Goal: Task Accomplishment & Management: Complete application form

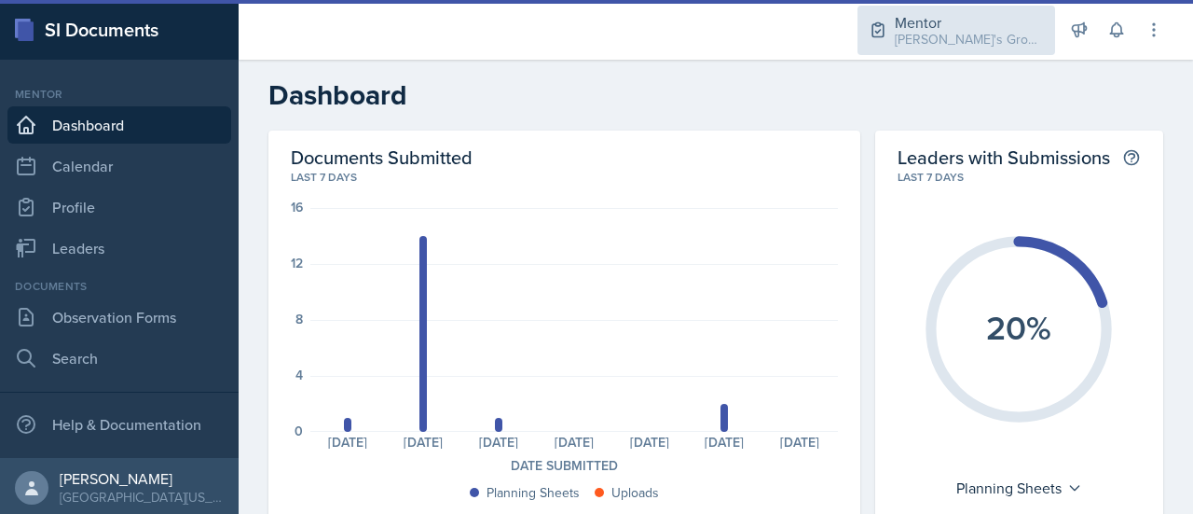
click at [1024, 35] on div "[PERSON_NAME]'s Groups / Fall 2025" at bounding box center [969, 40] width 149 height 20
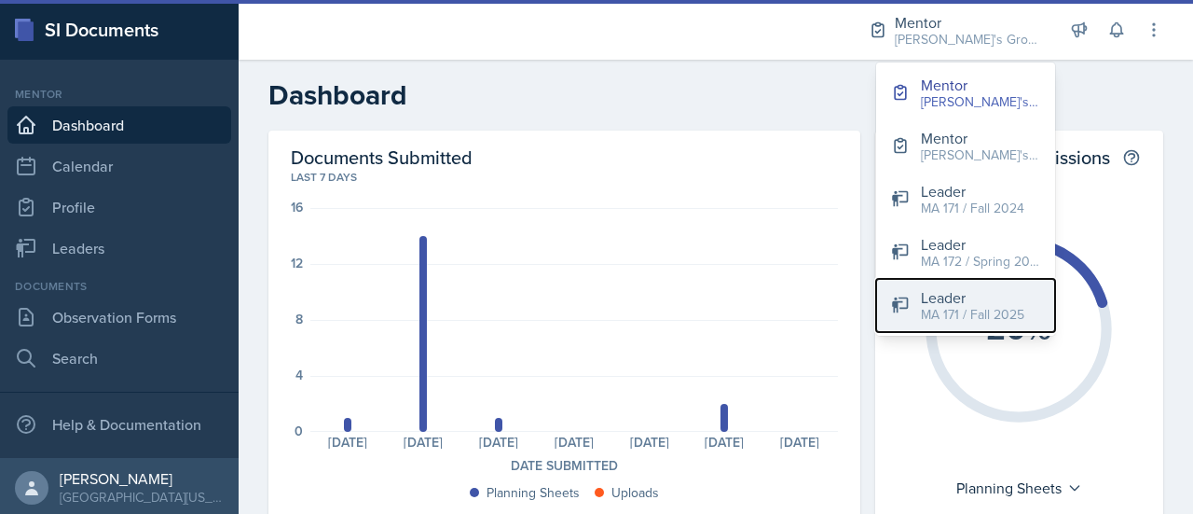
click at [978, 319] on div "MA 171 / Fall 2025" at bounding box center [972, 315] width 103 height 20
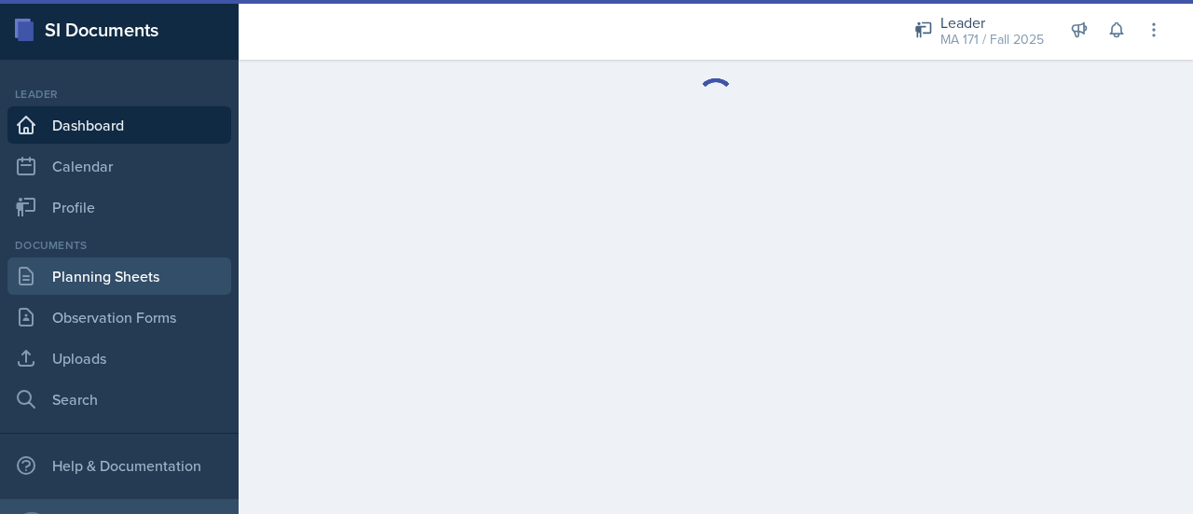
click at [146, 288] on link "Planning Sheets" at bounding box center [119, 275] width 224 height 37
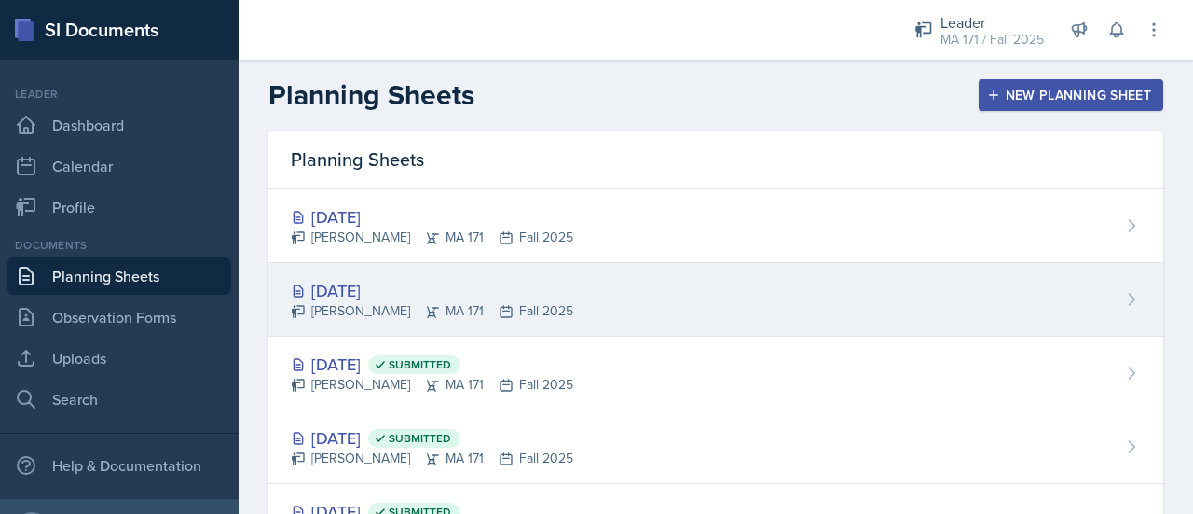
click at [577, 299] on div "[DATE] [PERSON_NAME] MA 171 Fall 2025" at bounding box center [715, 300] width 895 height 74
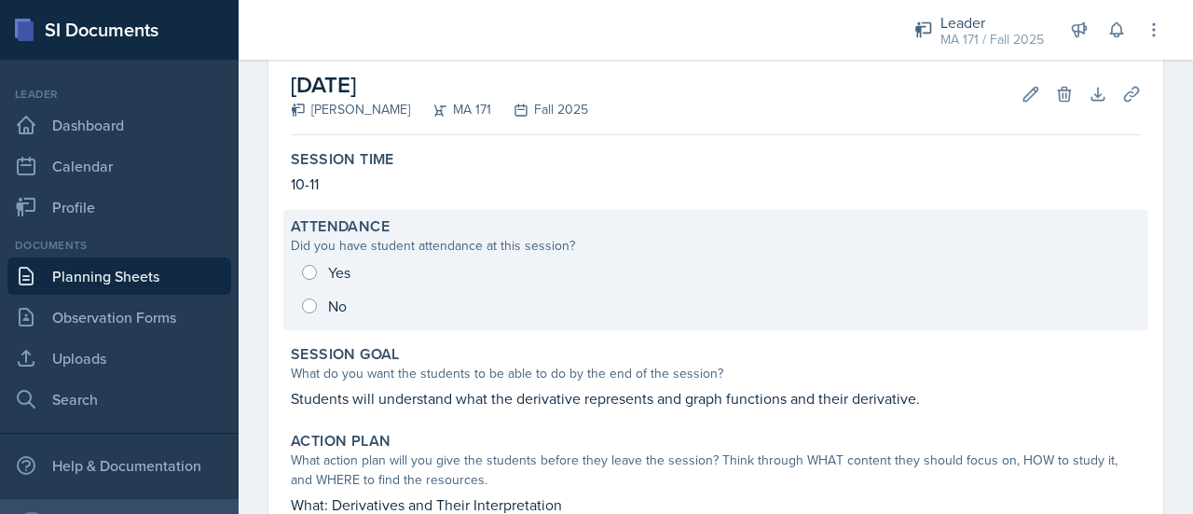
click at [371, 276] on div "Yes No" at bounding box center [716, 288] width 850 height 67
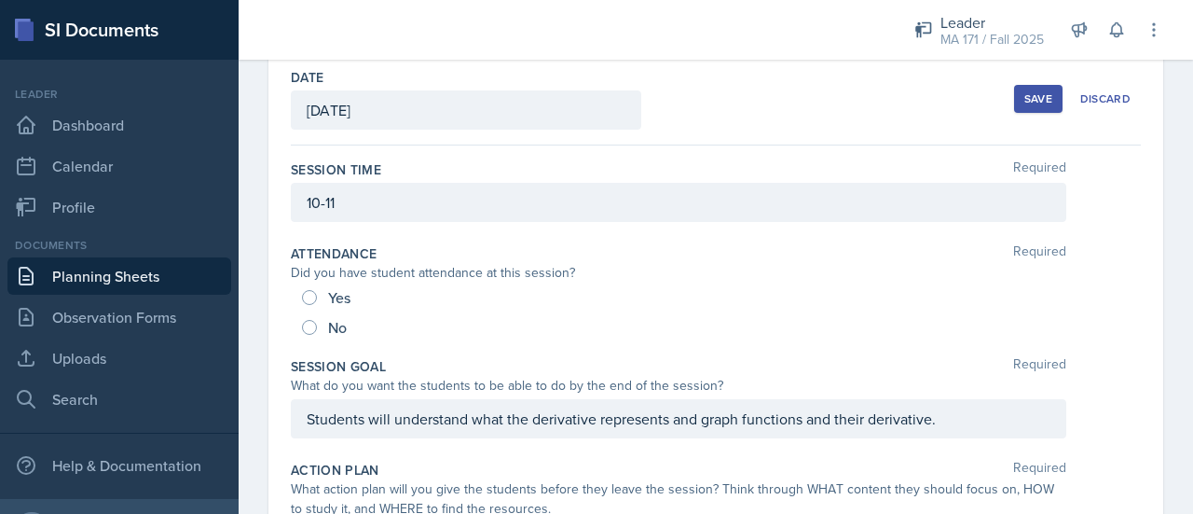
scroll to position [86, 0]
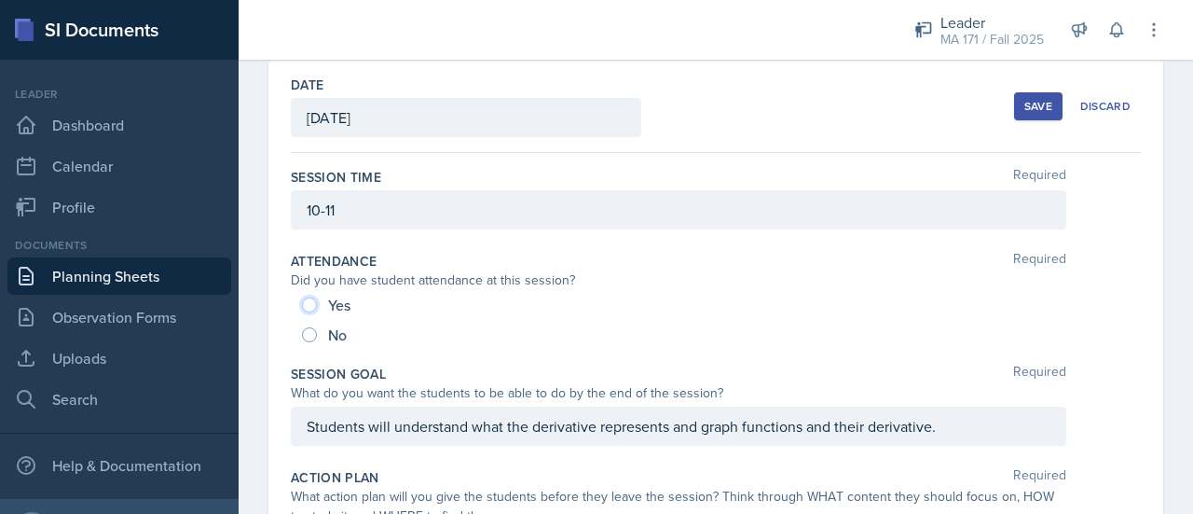
click at [313, 298] on input "Yes" at bounding box center [309, 304] width 15 height 15
radio input "true"
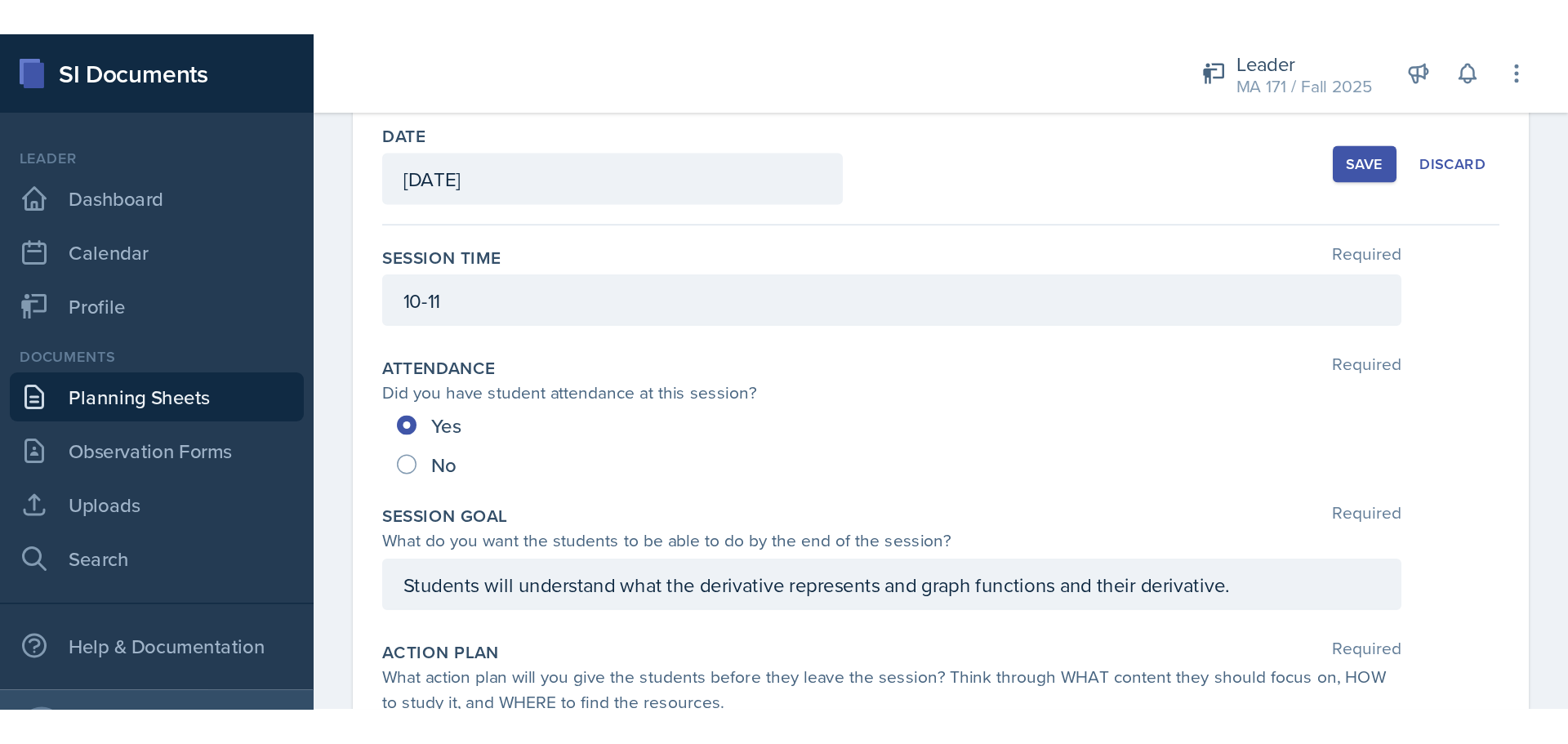
scroll to position [0, 0]
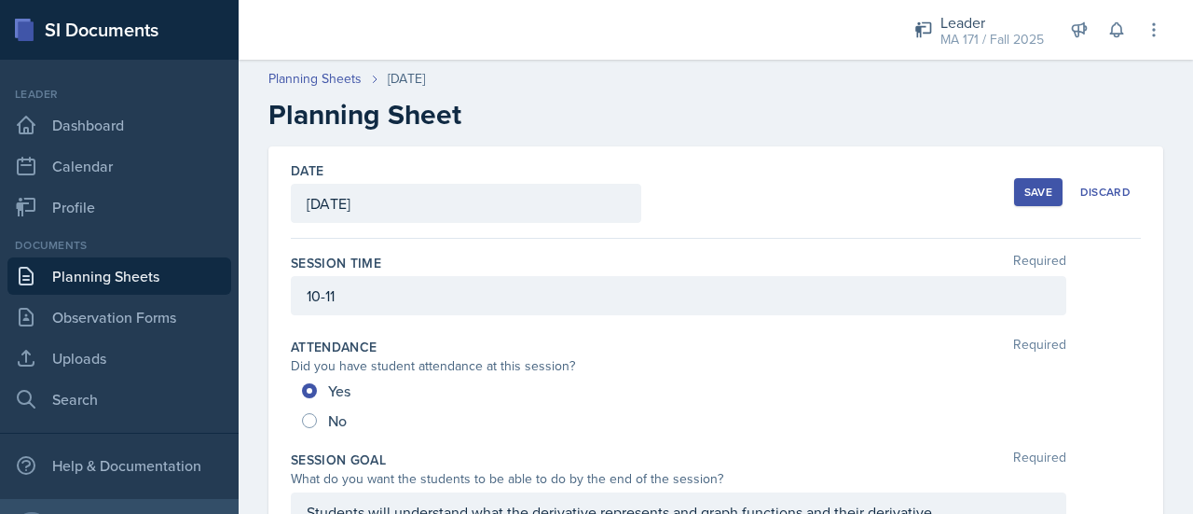
click at [1024, 187] on div "Save" at bounding box center [1038, 192] width 28 height 15
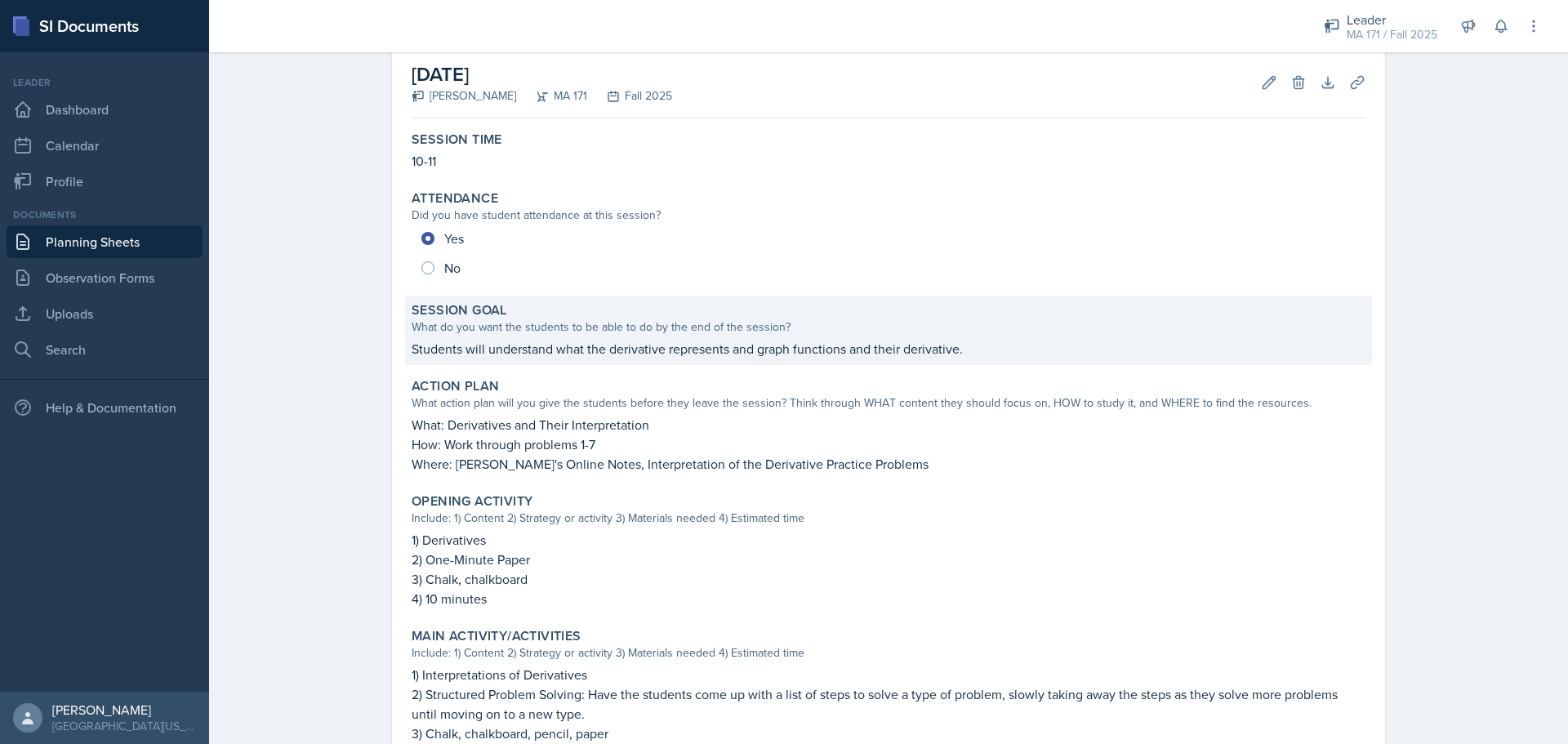
scroll to position [163, 0]
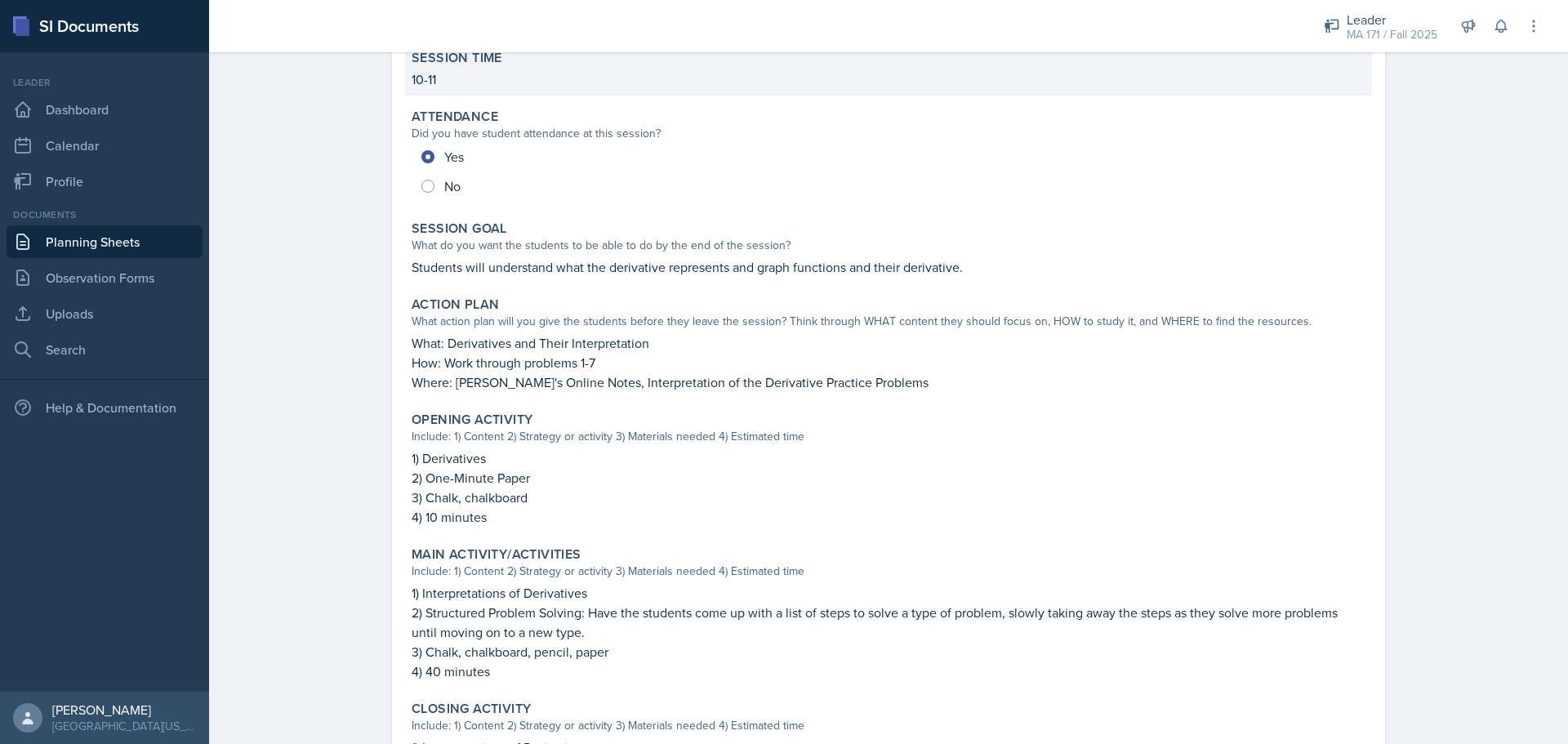
drag, startPoint x: 463, startPoint y: 271, endPoint x: 543, endPoint y: 85, distance: 202.5
click at [533, 122] on div "Session Time 10-11 Attendance Did you have student attendance at this session? …" at bounding box center [888, 479] width 954 height 873
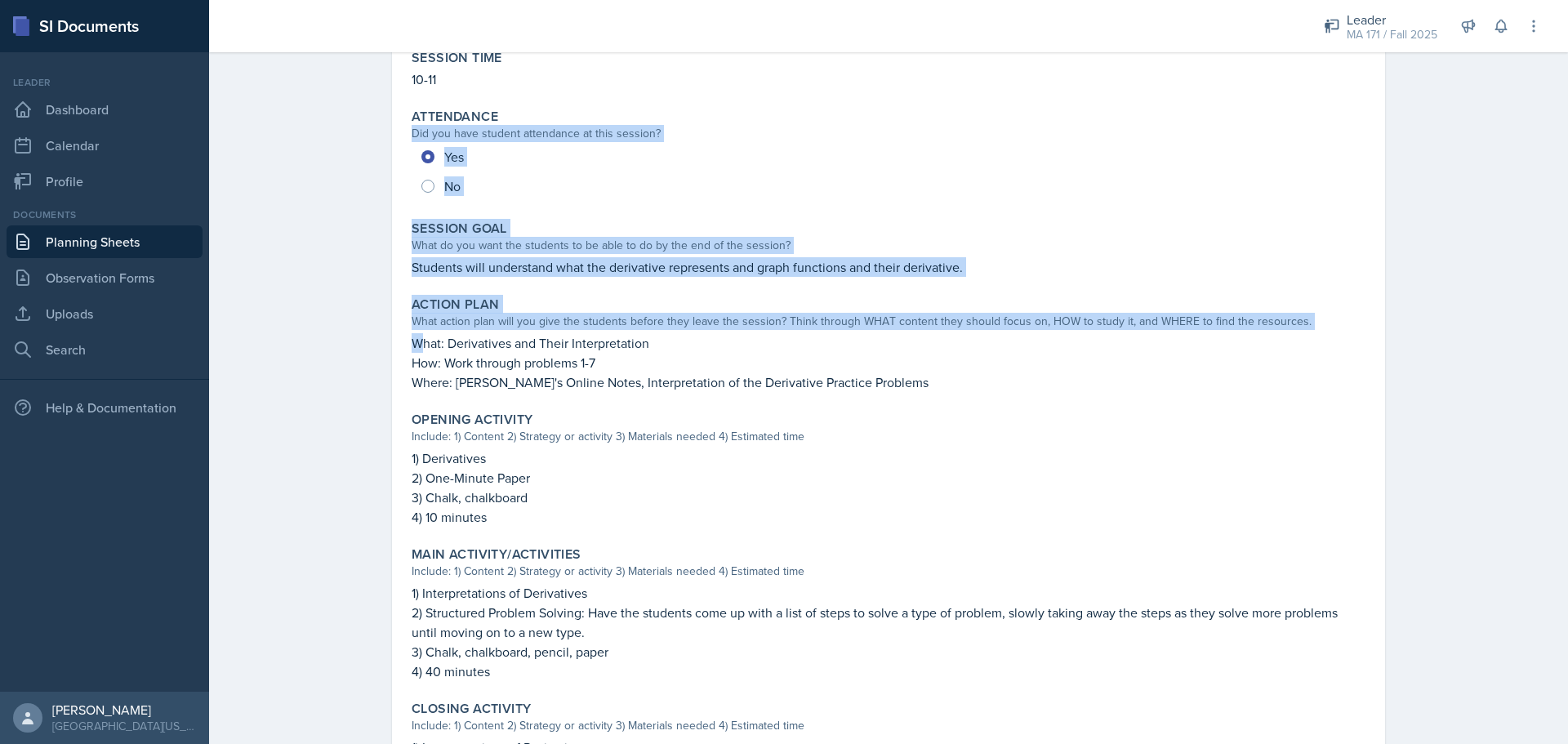
click at [319, 311] on div "Planning Sheets [DATE] Planning Sheet [DATE] [PERSON_NAME] MA 171 Fall 2025 Edi…" at bounding box center [888, 442] width 1359 height 1122
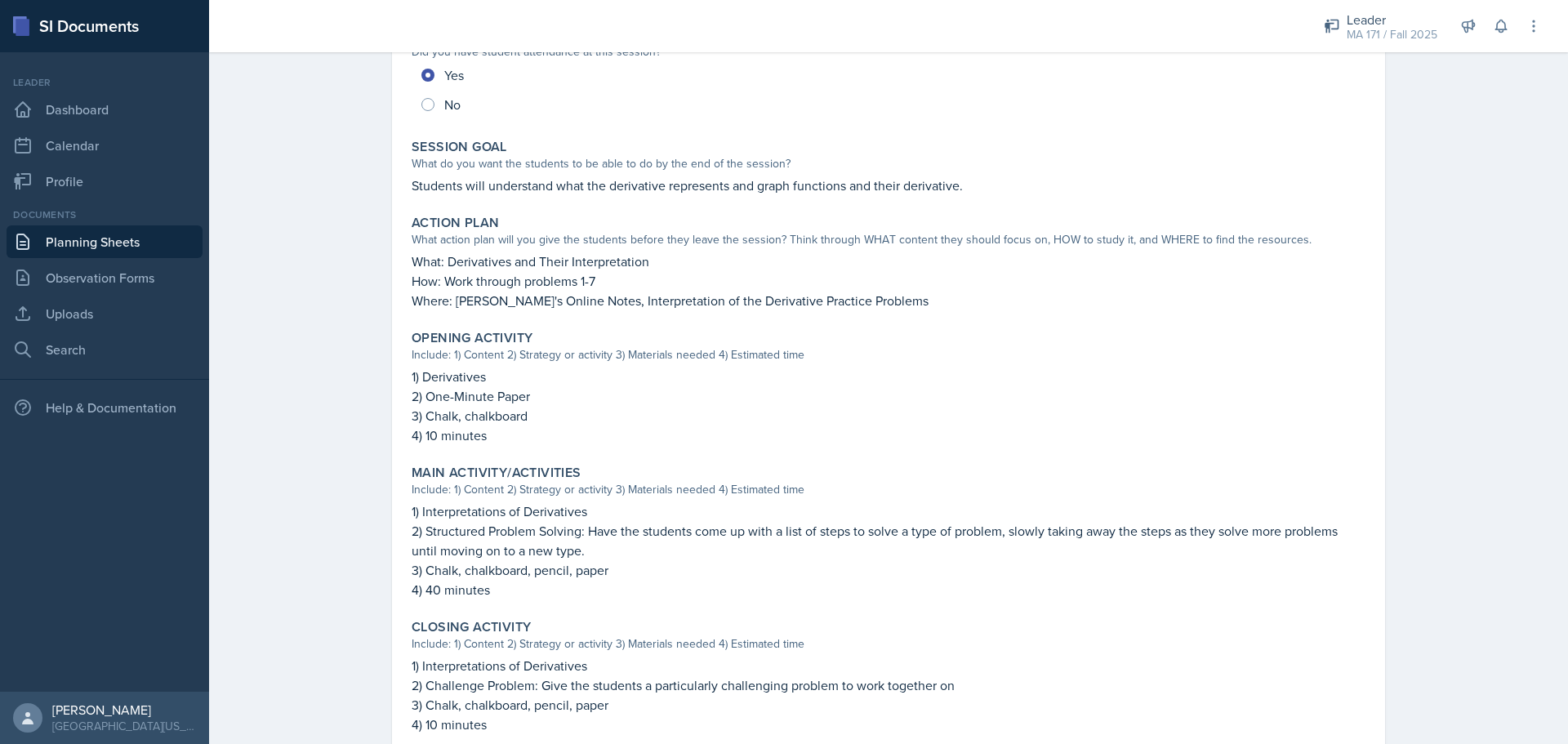
scroll to position [0, 0]
